Goal: Information Seeking & Learning: Learn about a topic

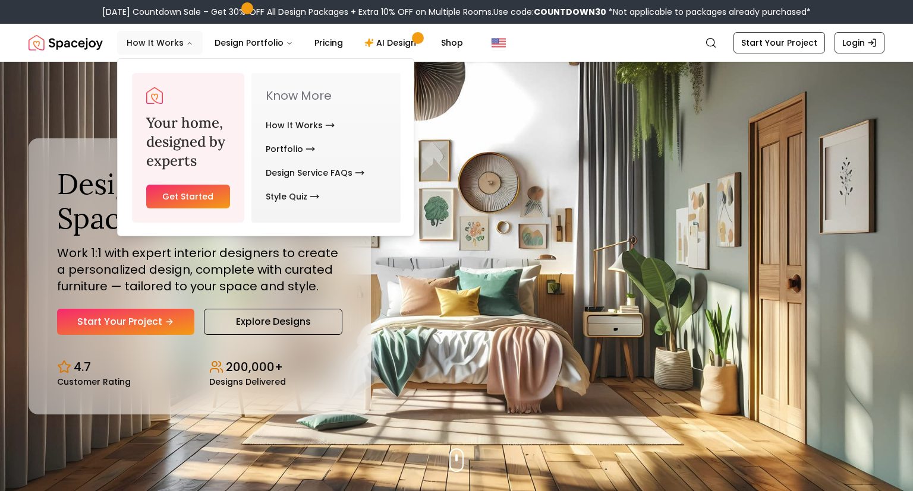
click at [156, 41] on button "How It Works" at bounding box center [160, 43] width 86 height 24
click at [289, 125] on link "How It Works" at bounding box center [300, 125] width 69 height 24
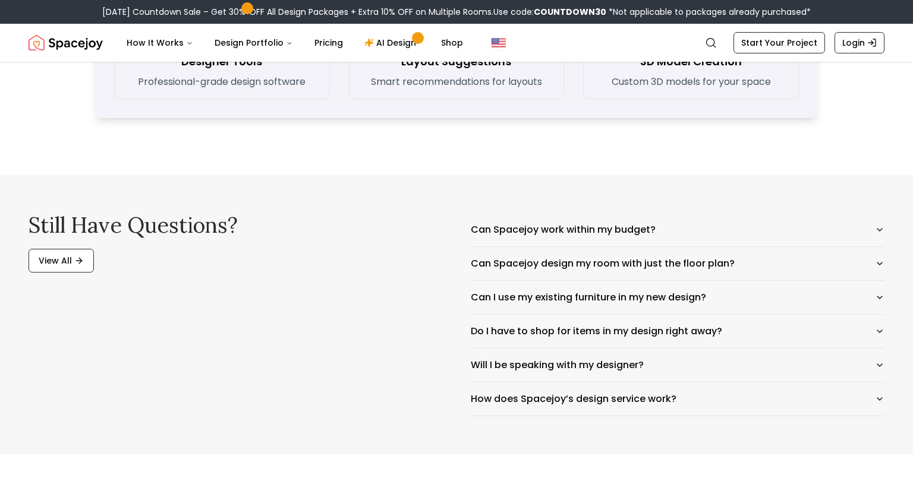
scroll to position [1828, 0]
click at [478, 226] on button "Can Spacejoy work within my budget?" at bounding box center [678, 229] width 414 height 33
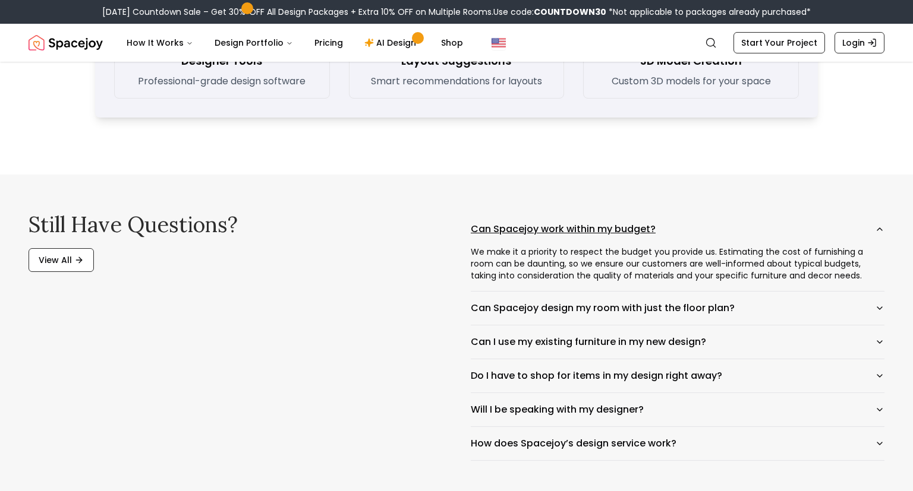
click at [514, 226] on button "Can Spacejoy work within my budget?" at bounding box center [678, 229] width 414 height 33
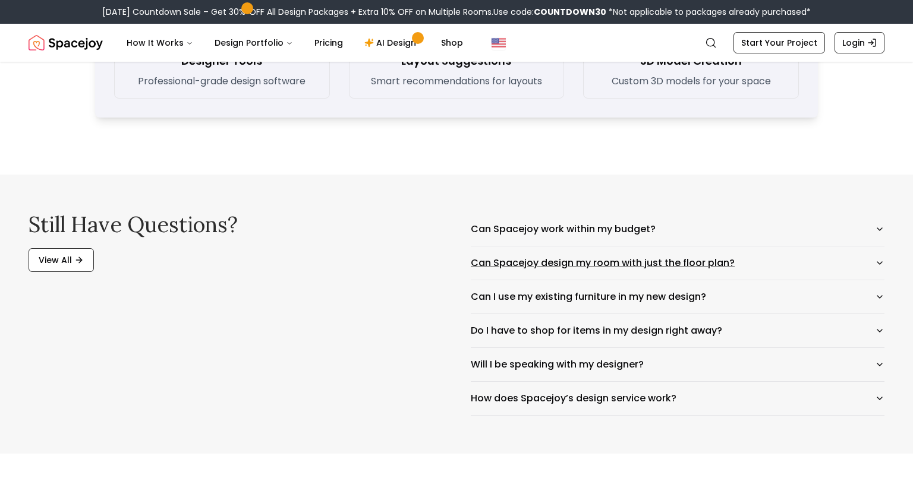
click at [480, 267] on button "Can Spacejoy design my room with just the floor plan?" at bounding box center [678, 263] width 414 height 33
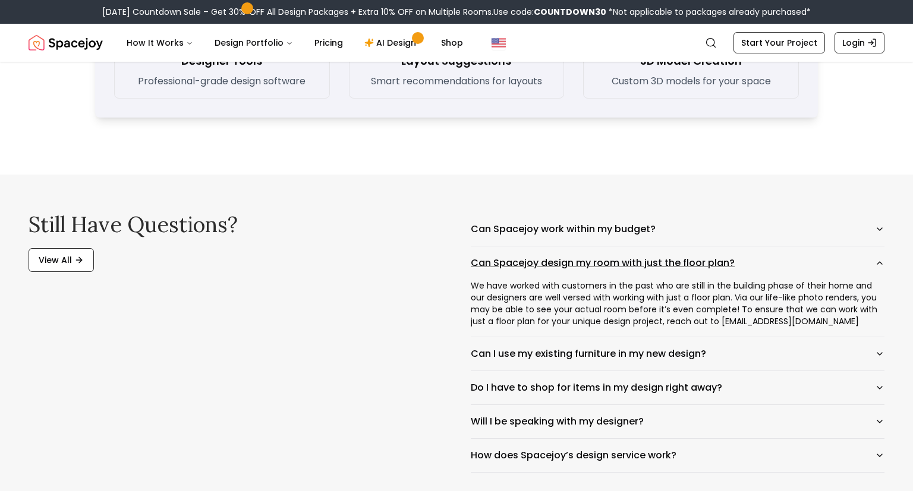
click at [526, 273] on button "Can Spacejoy design my room with just the floor plan?" at bounding box center [678, 263] width 414 height 33
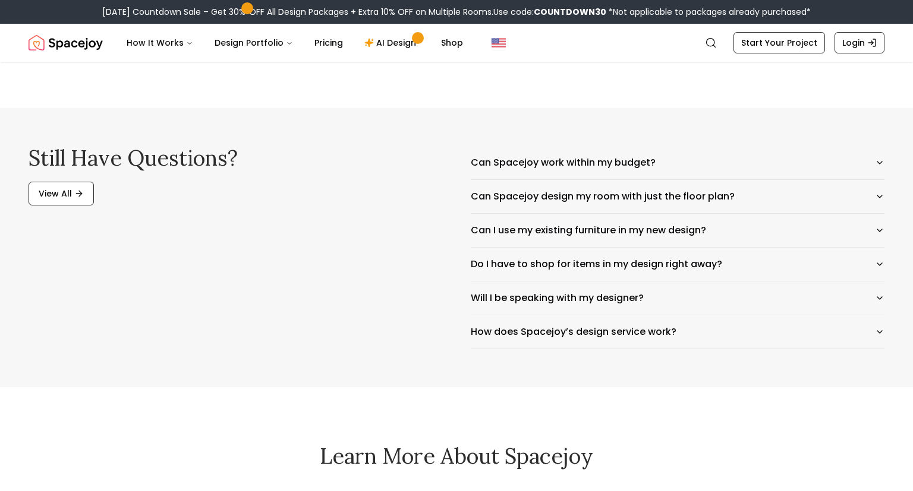
scroll to position [1894, 0]
click at [521, 271] on button "Do I have to shop for items in my design right away?" at bounding box center [678, 264] width 414 height 33
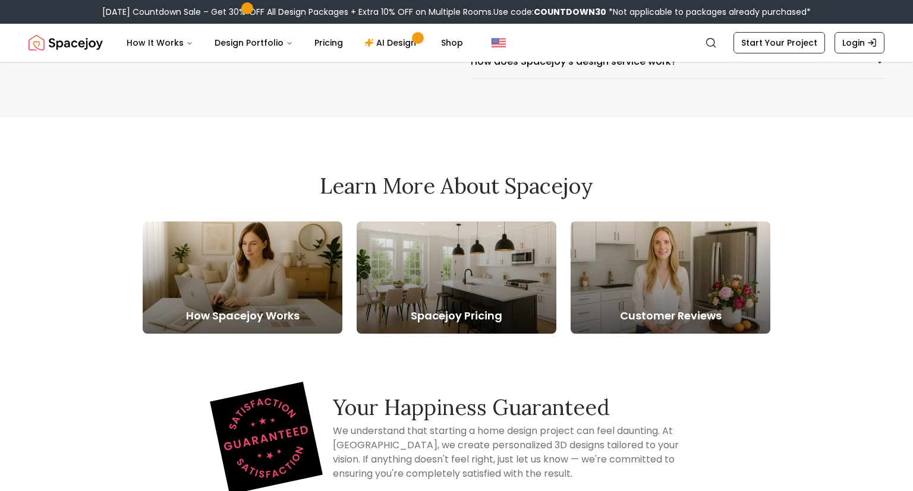
scroll to position [2223, 0]
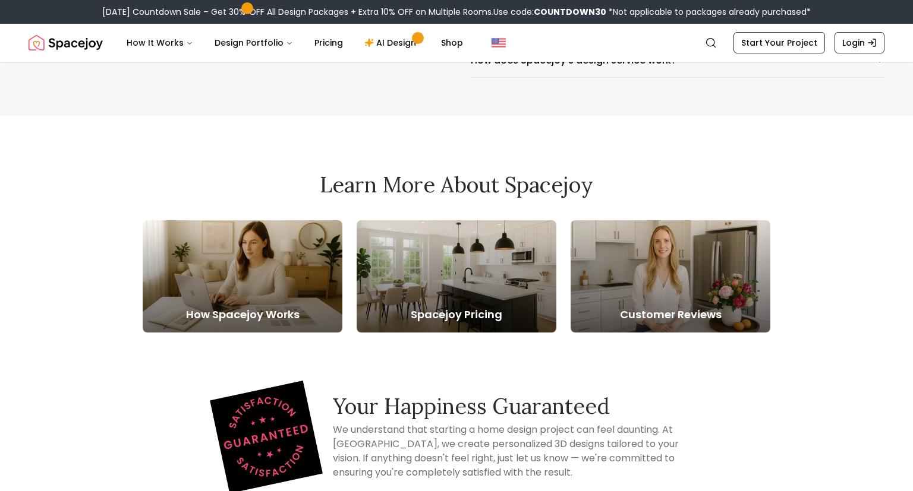
click at [428, 288] on div at bounding box center [457, 276] width 200 height 112
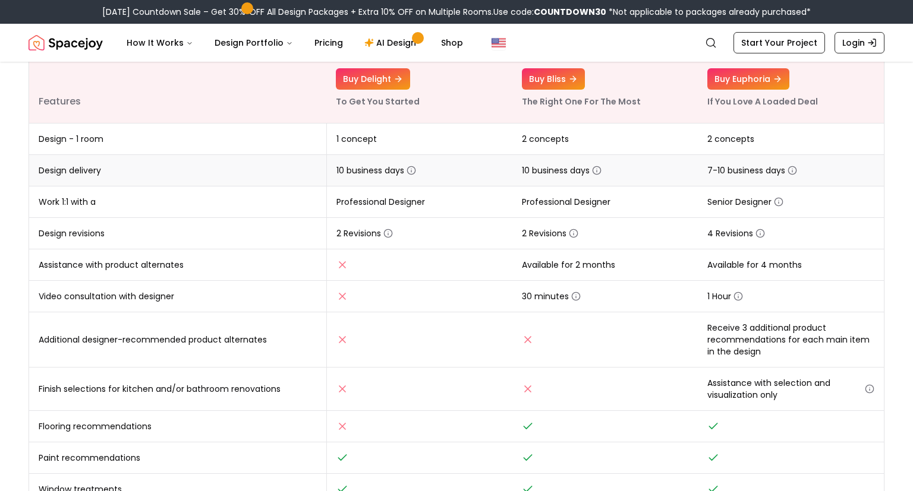
scroll to position [209, 0]
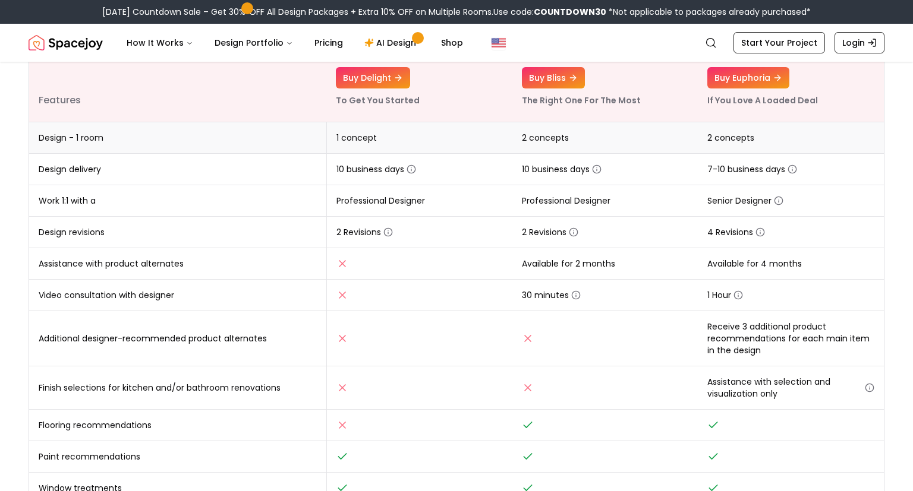
click at [159, 138] on td "Design - 1 room" at bounding box center [177, 137] width 297 height 31
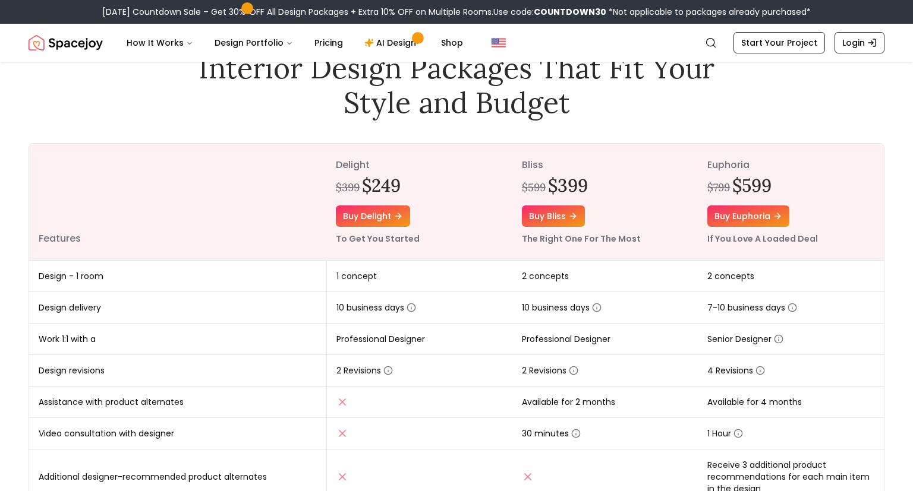
scroll to position [71, 0]
click at [598, 308] on icon "button" at bounding box center [597, 307] width 10 height 10
click at [620, 304] on td "10 business days" at bounding box center [605, 306] width 186 height 31
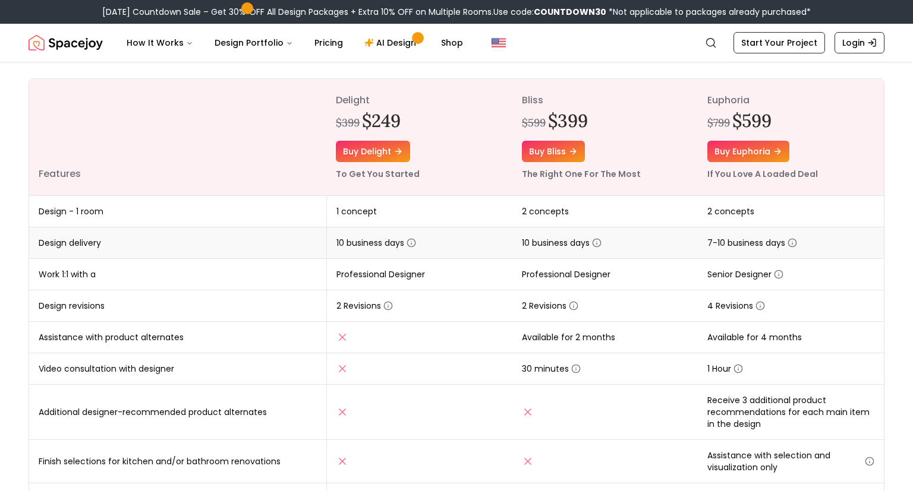
scroll to position [135, 0]
click at [575, 302] on icon "button" at bounding box center [574, 306] width 10 height 10
click at [631, 292] on td "2 Revisions" at bounding box center [605, 305] width 186 height 31
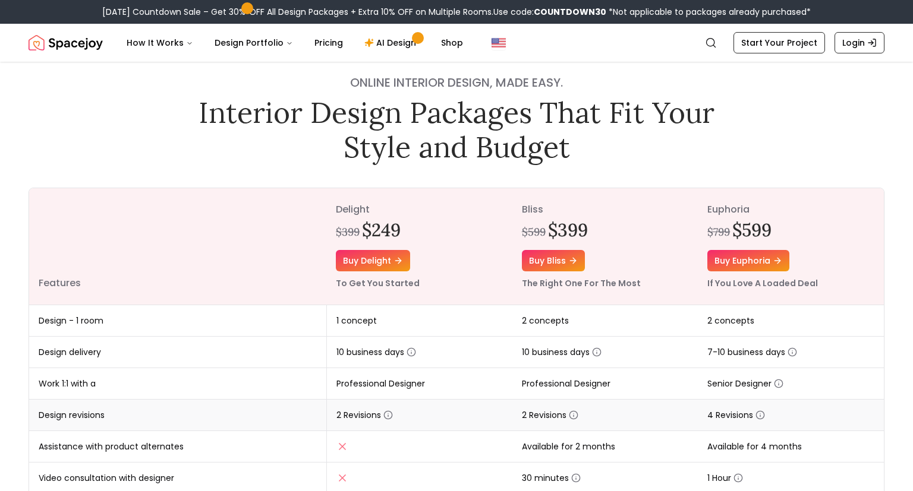
scroll to position [0, 0]
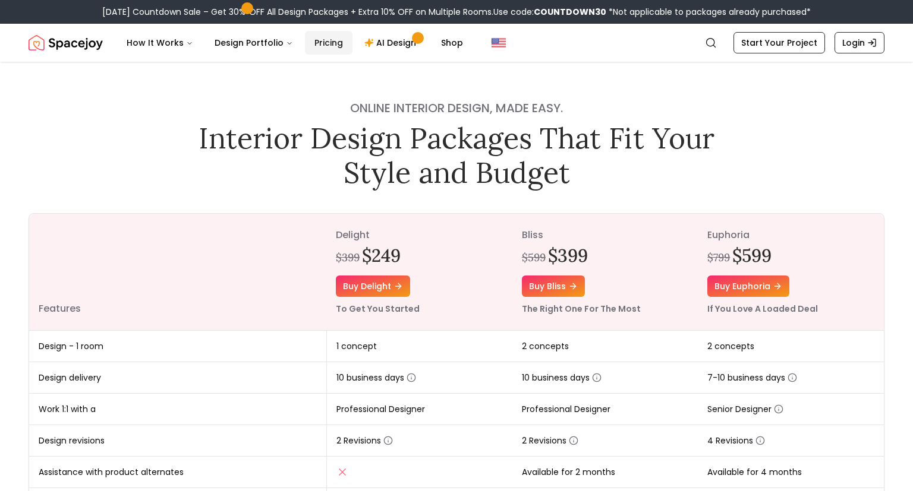
click at [310, 42] on link "Pricing" at bounding box center [329, 43] width 48 height 24
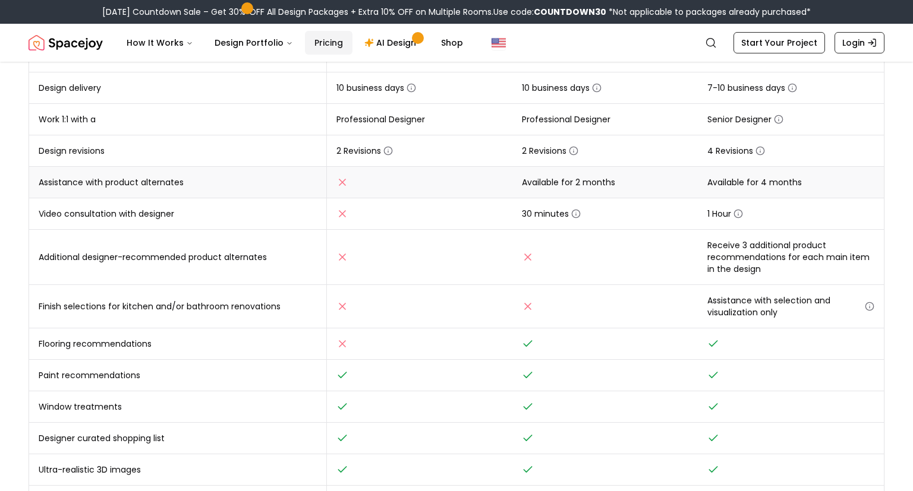
scroll to position [290, 0]
click at [874, 308] on icon "button" at bounding box center [870, 307] width 10 height 10
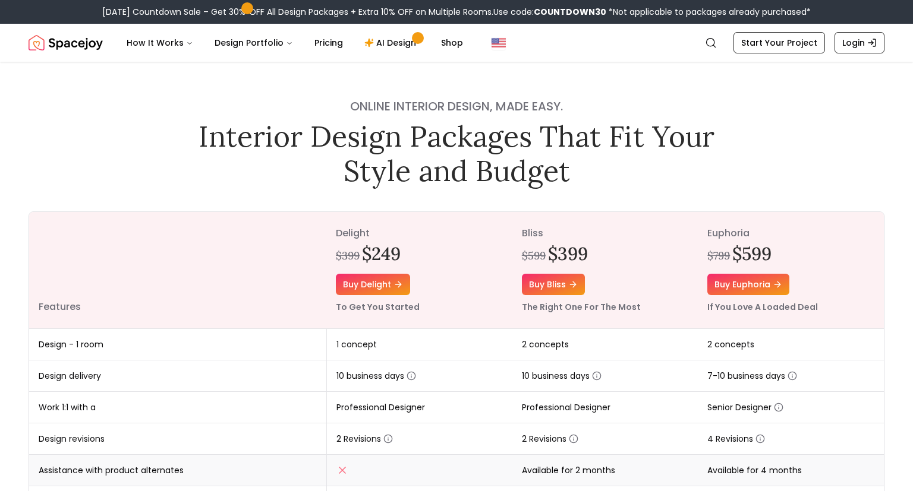
scroll to position [0, 0]
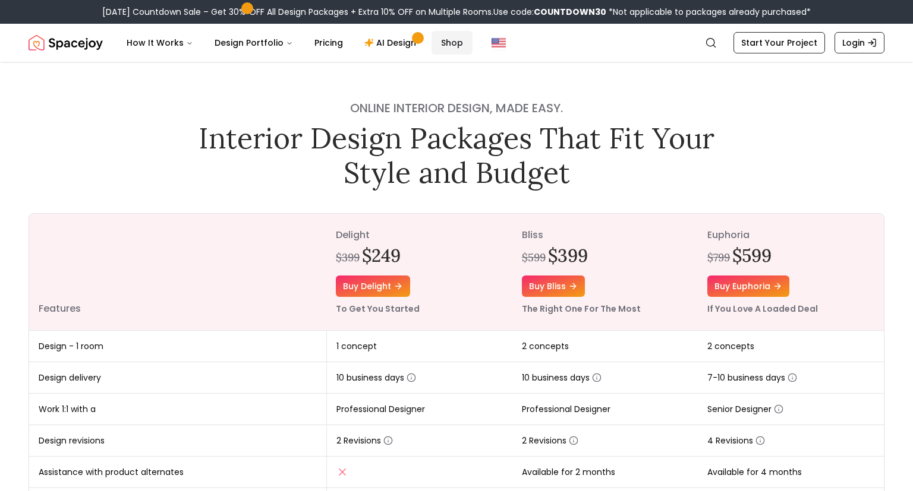
click at [443, 45] on link "Shop" at bounding box center [451, 43] width 41 height 24
